Goal: Information Seeking & Learning: Learn about a topic

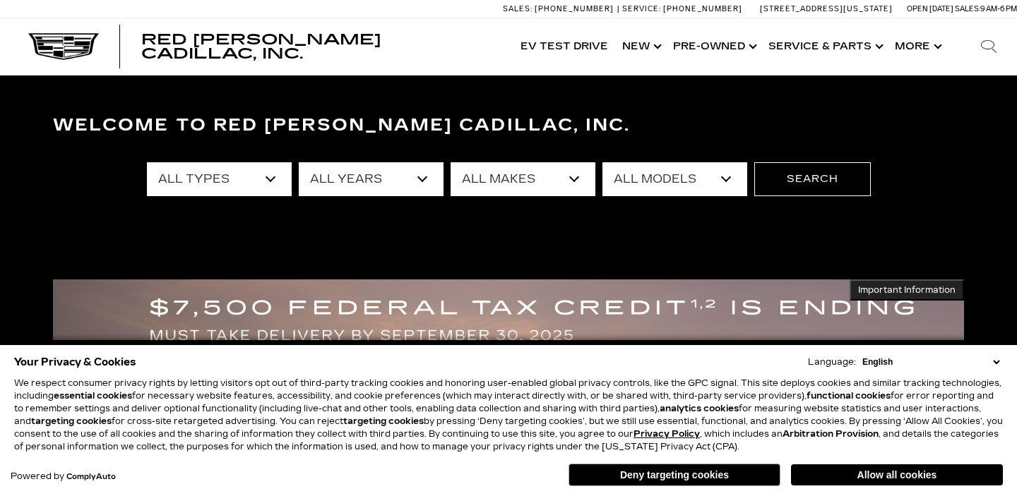
scroll to position [59, 0]
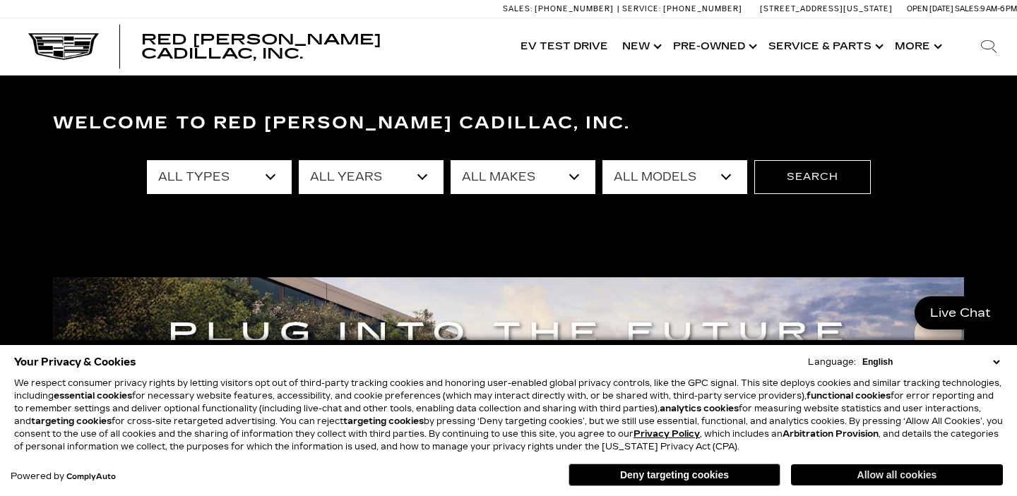
click at [816, 474] on button "Allow all cookies" at bounding box center [897, 475] width 212 height 21
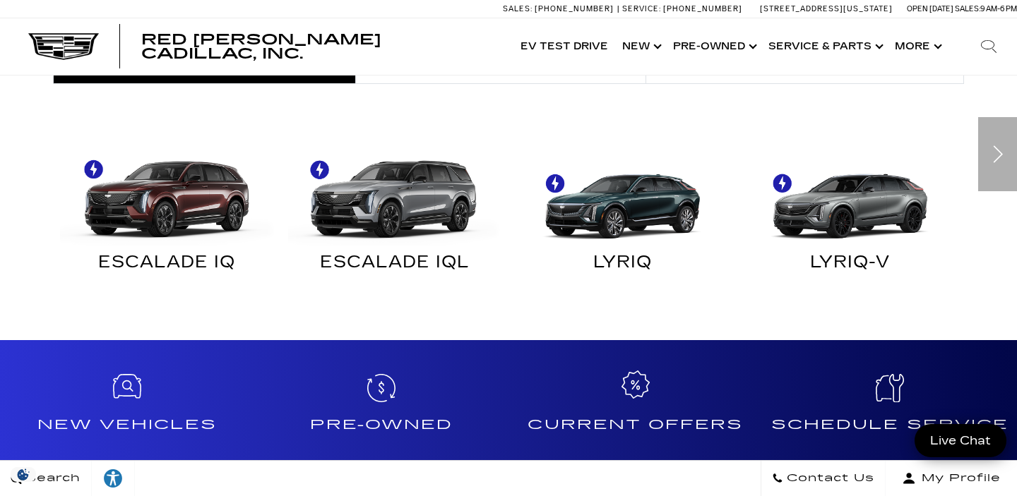
scroll to position [900, 0]
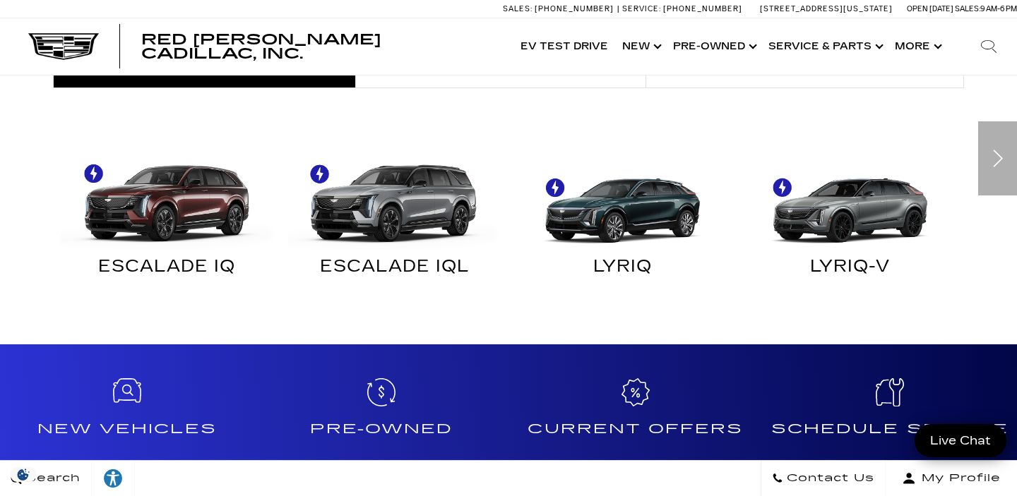
click at [989, 163] on div "Next" at bounding box center [997, 158] width 39 height 74
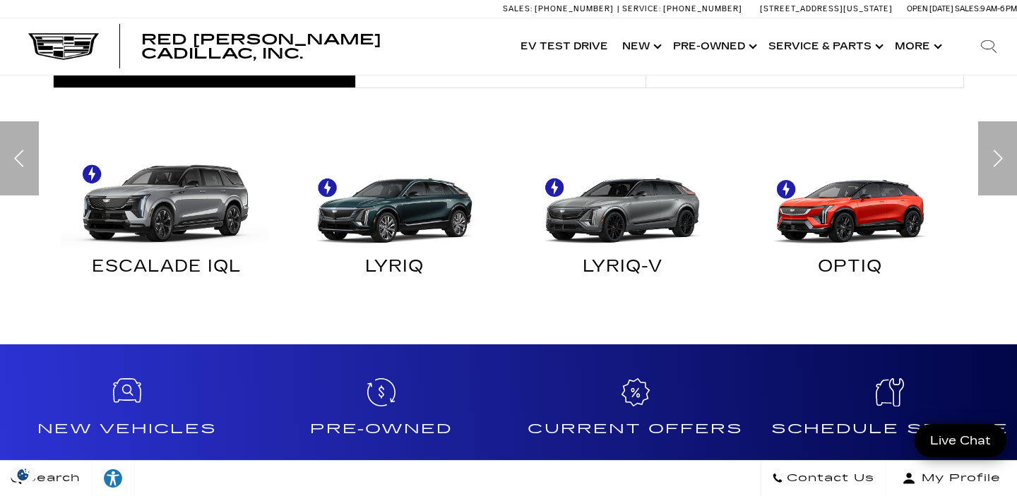
click at [988, 167] on div "Next" at bounding box center [997, 158] width 39 height 74
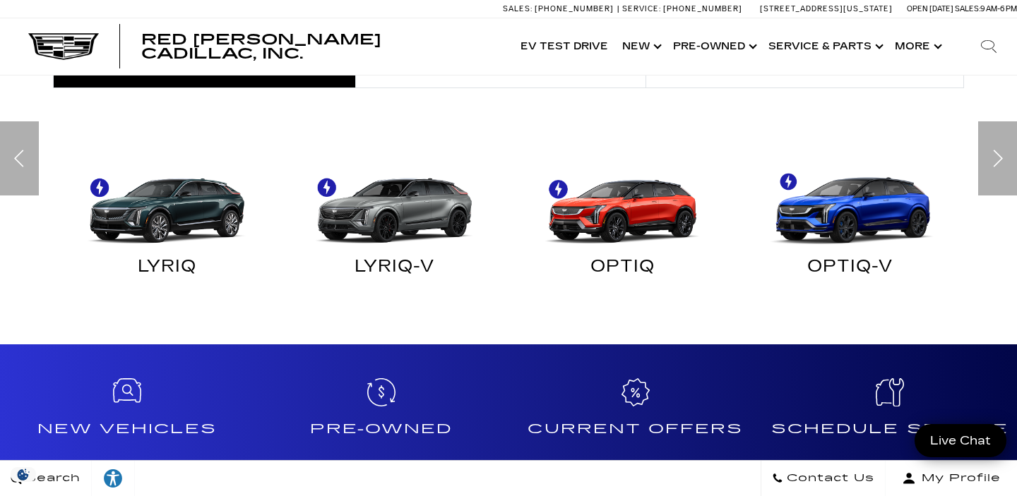
click at [988, 167] on div "Next" at bounding box center [997, 158] width 39 height 74
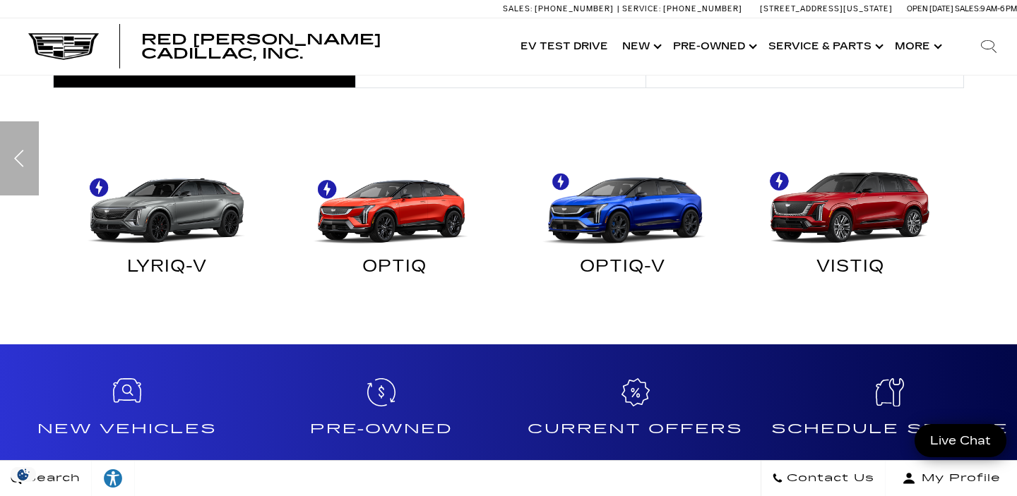
click at [393, 211] on img "Electric" at bounding box center [392, 196] width 214 height 107
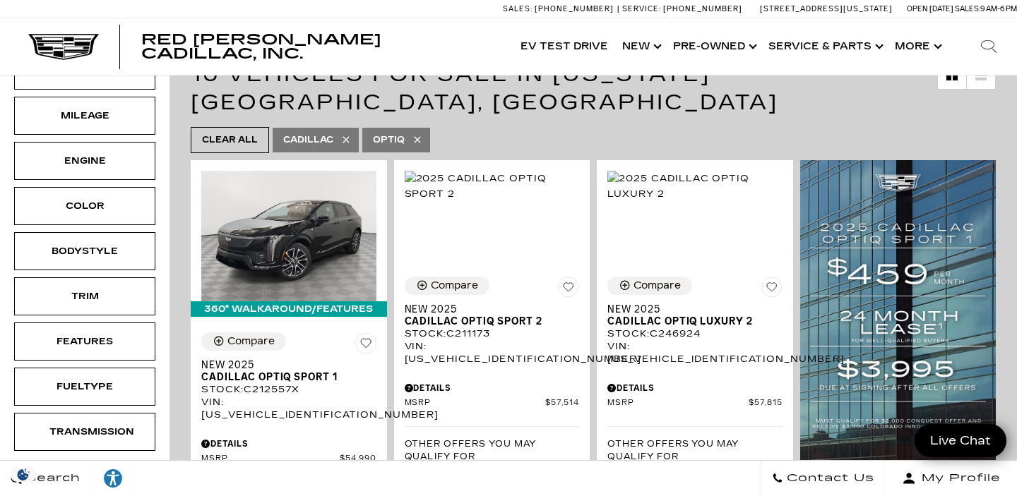
scroll to position [312, 0]
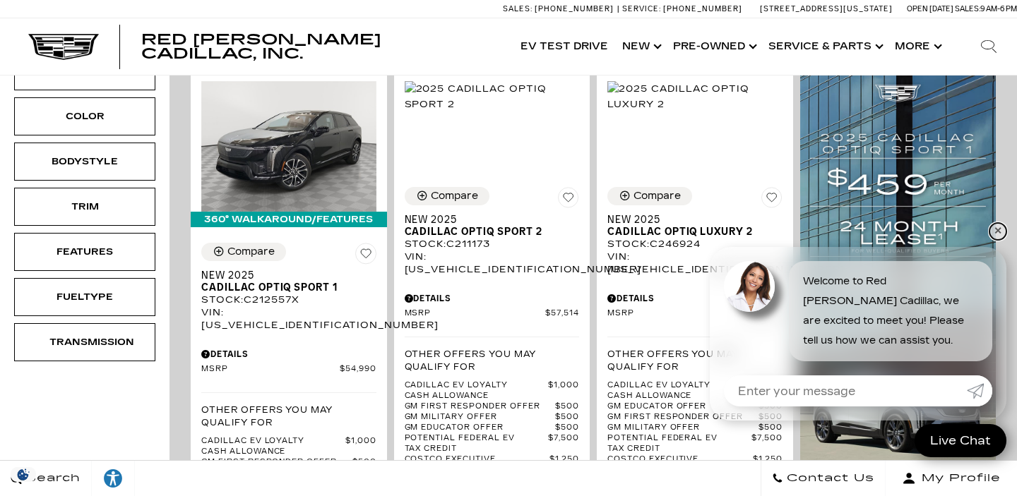
click at [998, 236] on link "✕" at bounding box center [997, 231] width 17 height 17
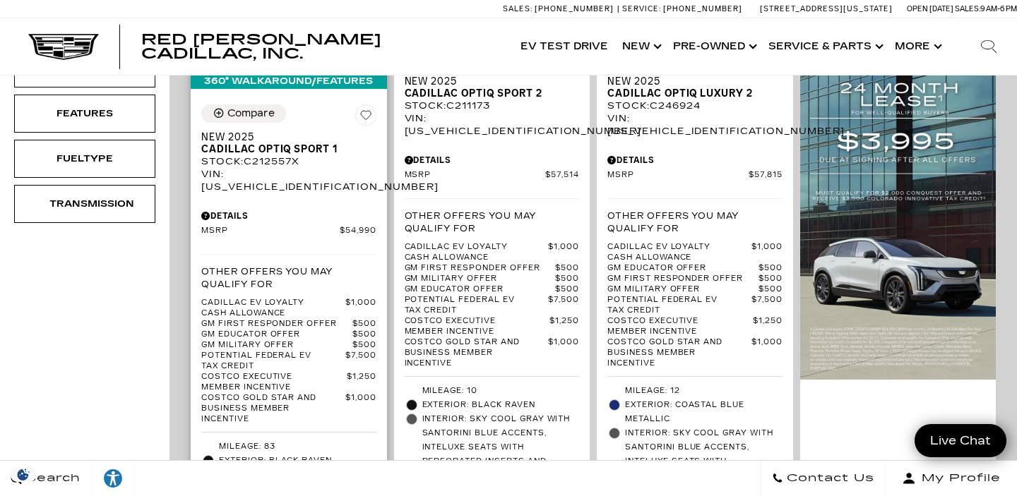
scroll to position [452, 0]
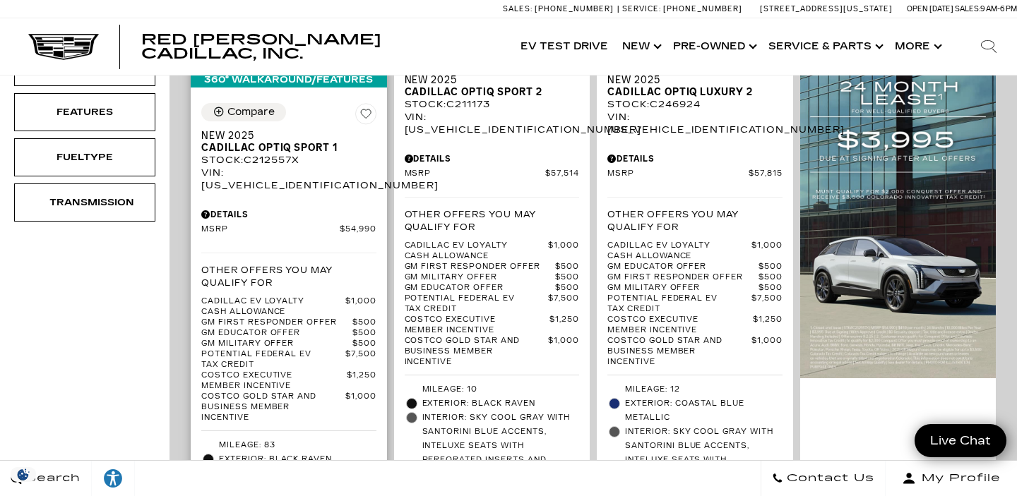
click at [210, 208] on div "Details" at bounding box center [288, 214] width 175 height 13
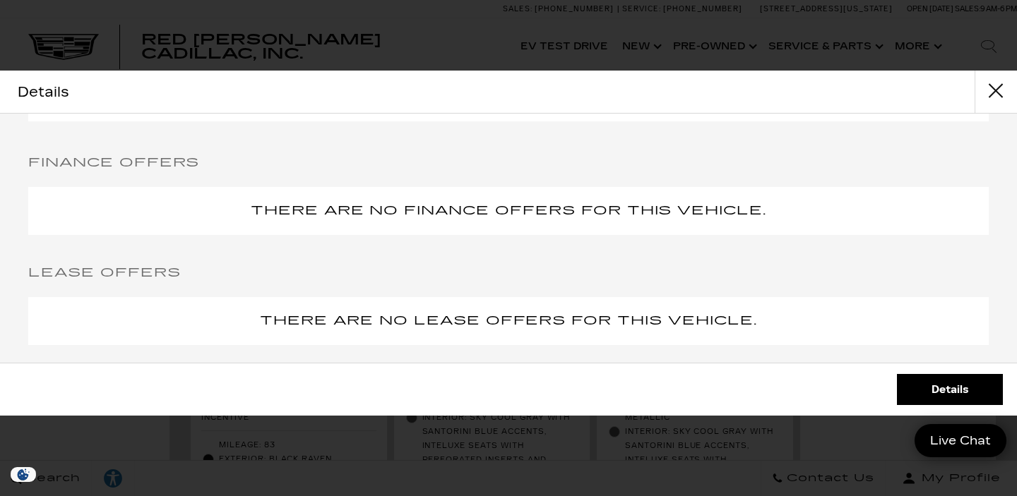
scroll to position [1817, 0]
